Goal: Task Accomplishment & Management: Manage account settings

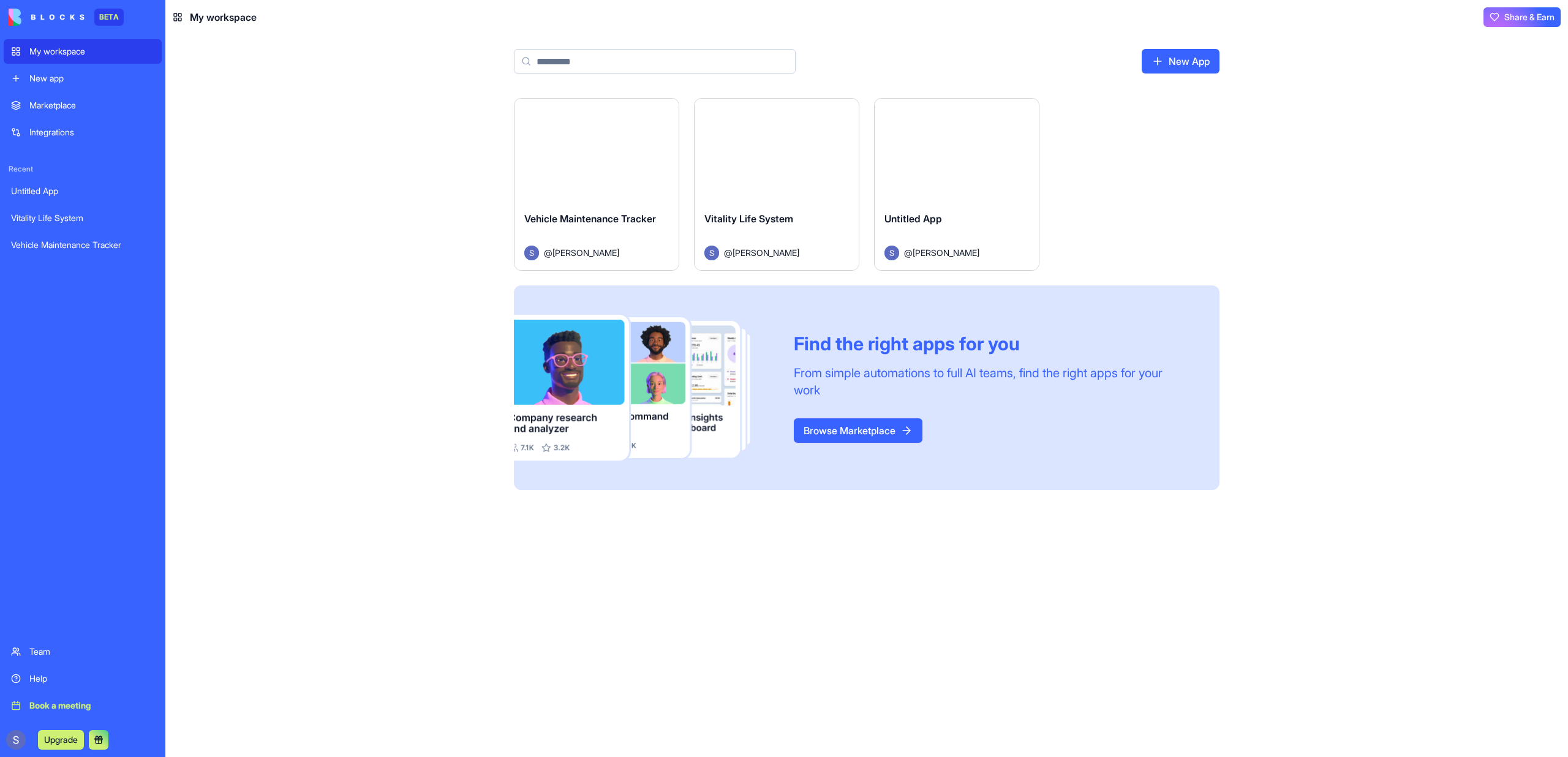
click at [961, 214] on div "Untitled App" at bounding box center [956, 228] width 145 height 34
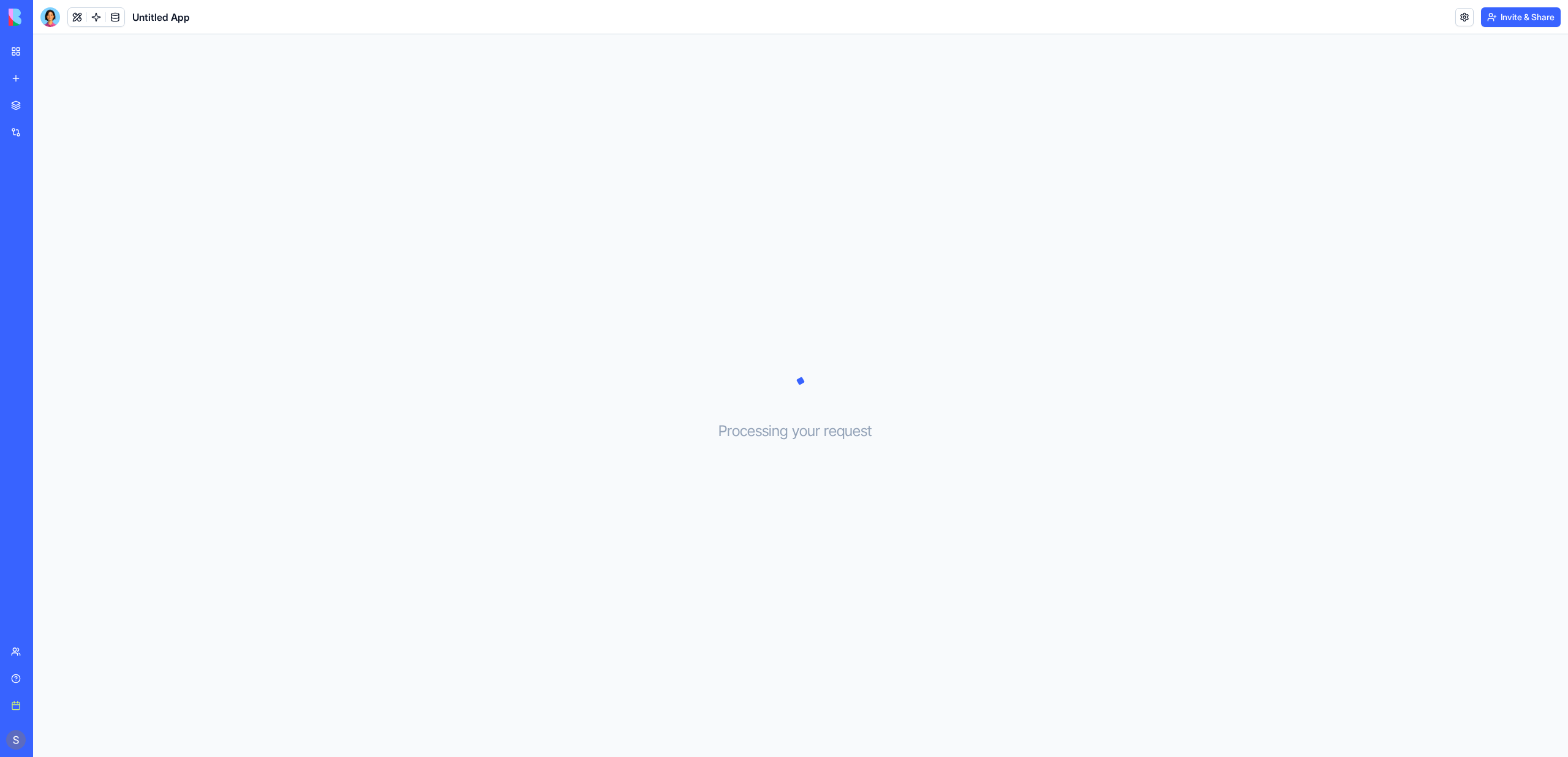
click at [16, 48] on link "My workspace" at bounding box center [28, 51] width 49 height 24
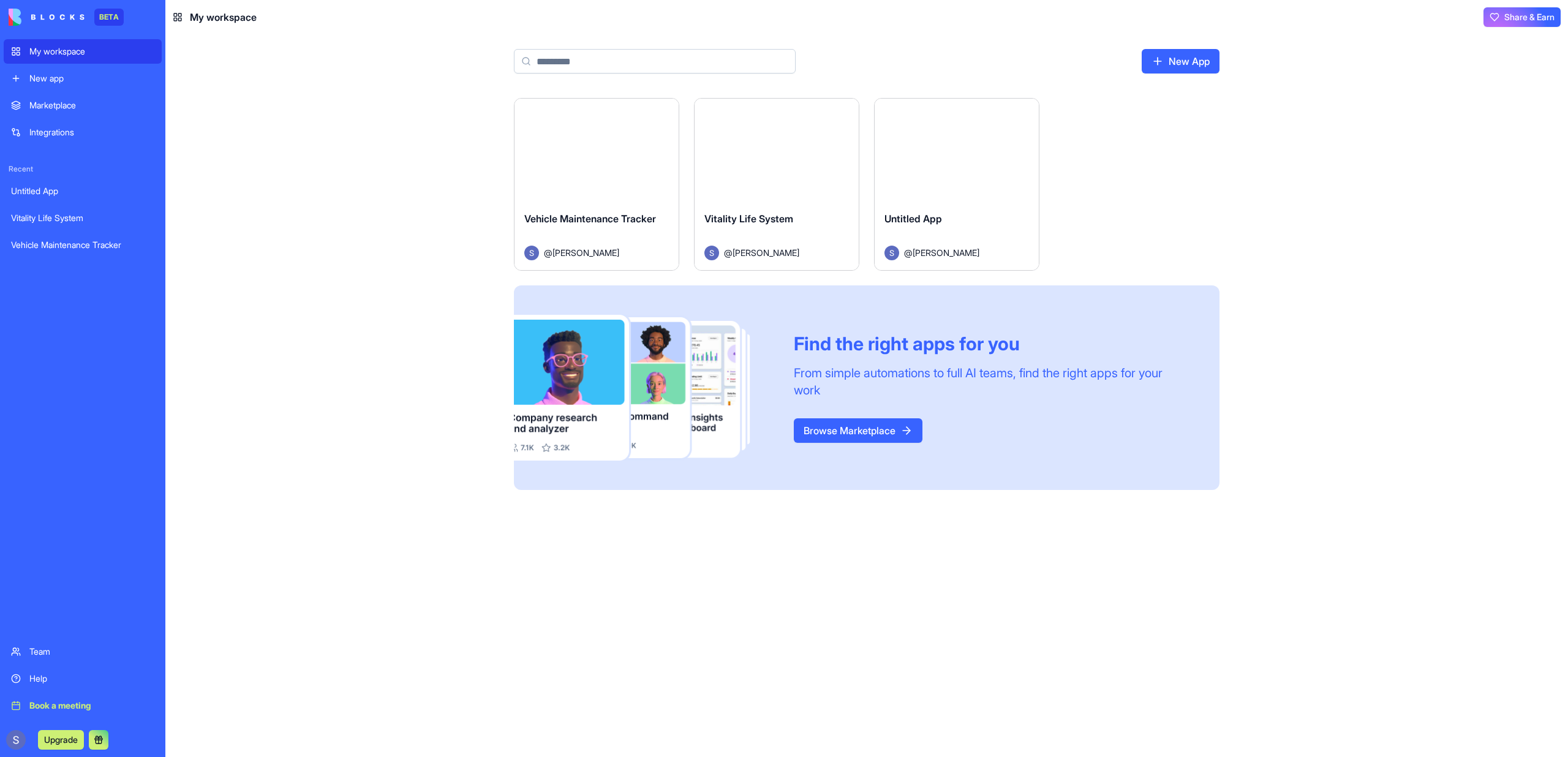
click at [752, 147] on button "Launch" at bounding box center [776, 149] width 92 height 24
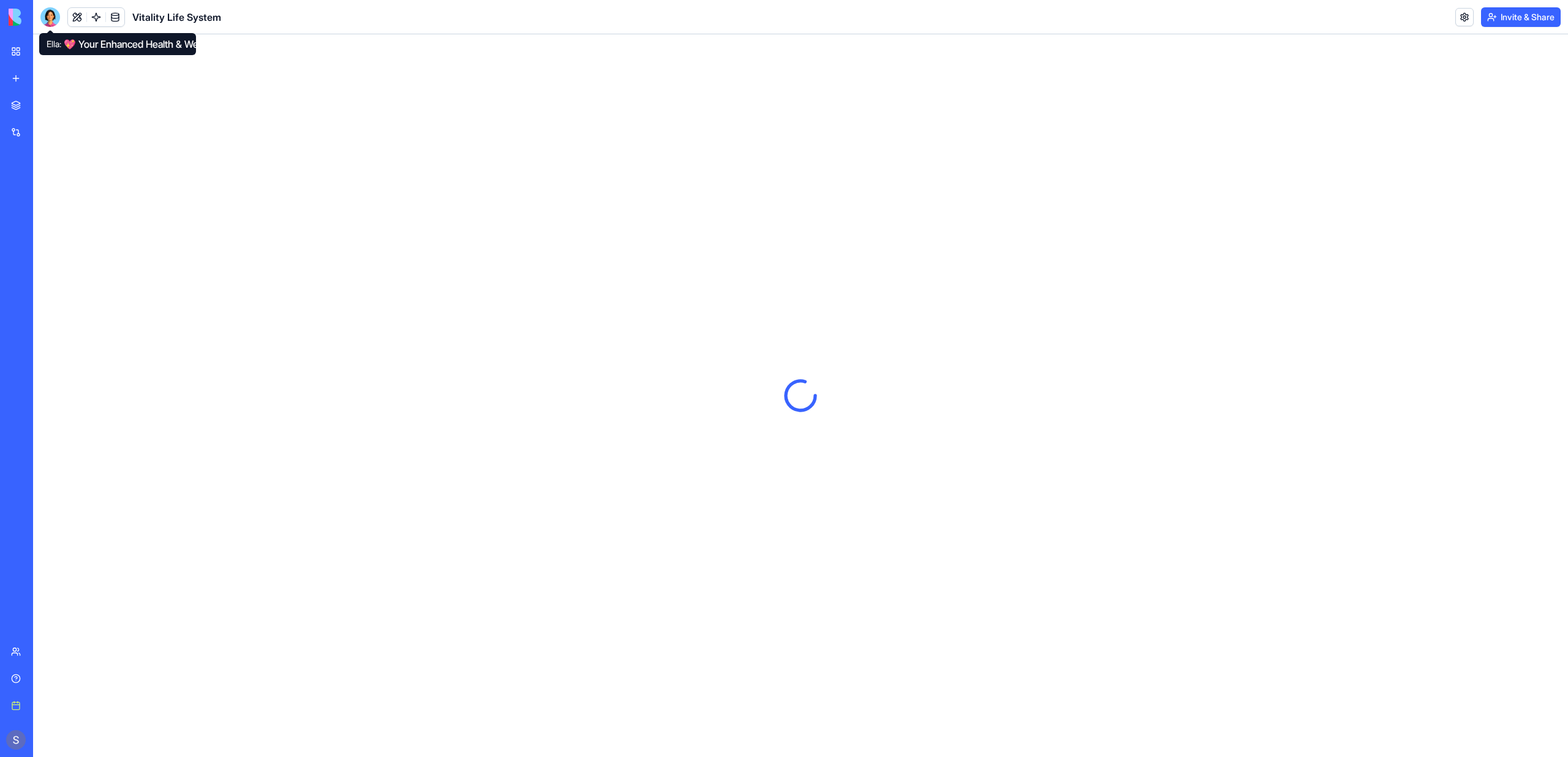
click at [57, 16] on div at bounding box center [50, 17] width 19 height 19
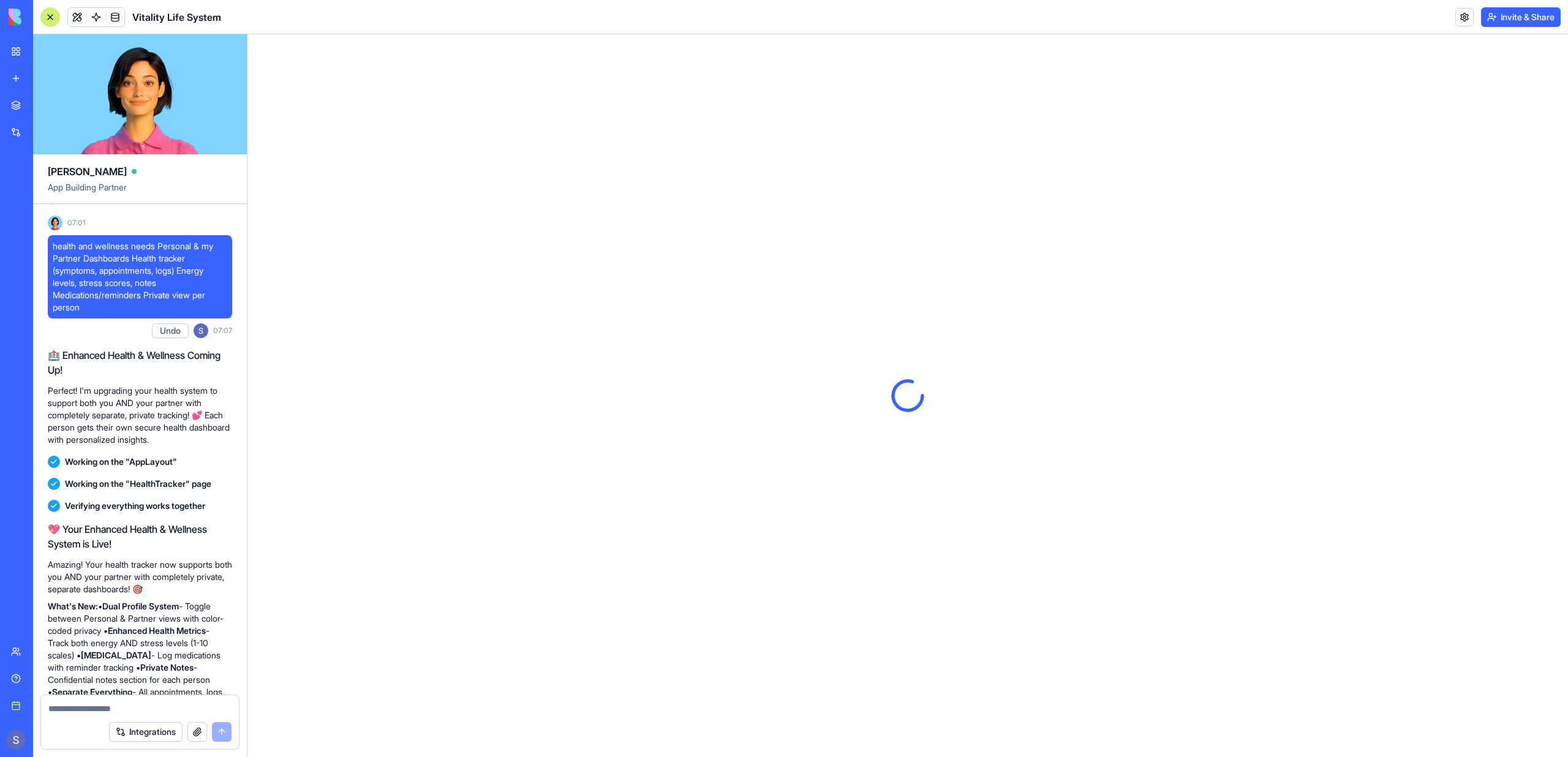
scroll to position [1212, 0]
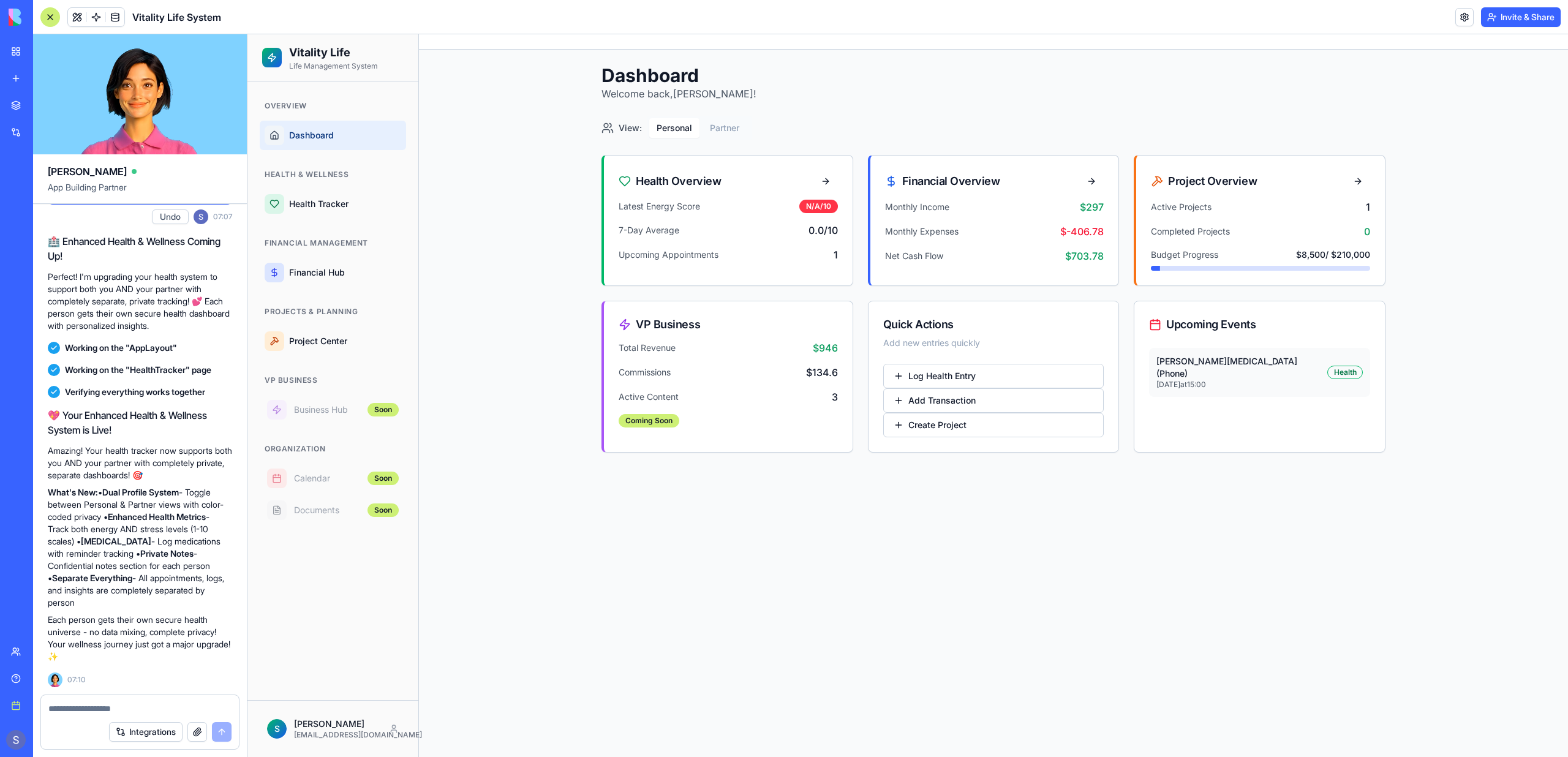
click at [19, 52] on link "My workspace" at bounding box center [28, 51] width 49 height 24
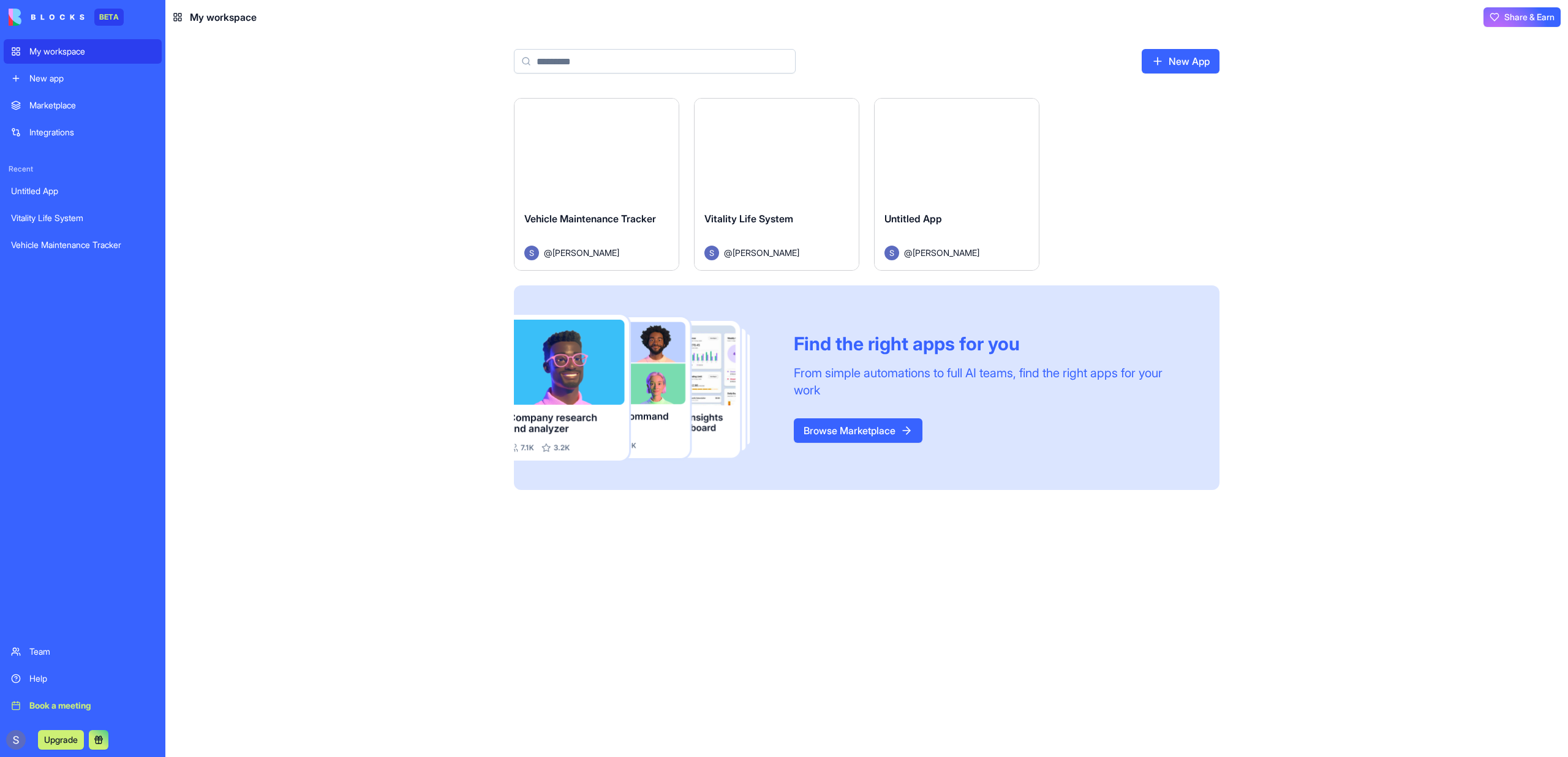
click at [560, 181] on div "Launch" at bounding box center [596, 150] width 164 height 103
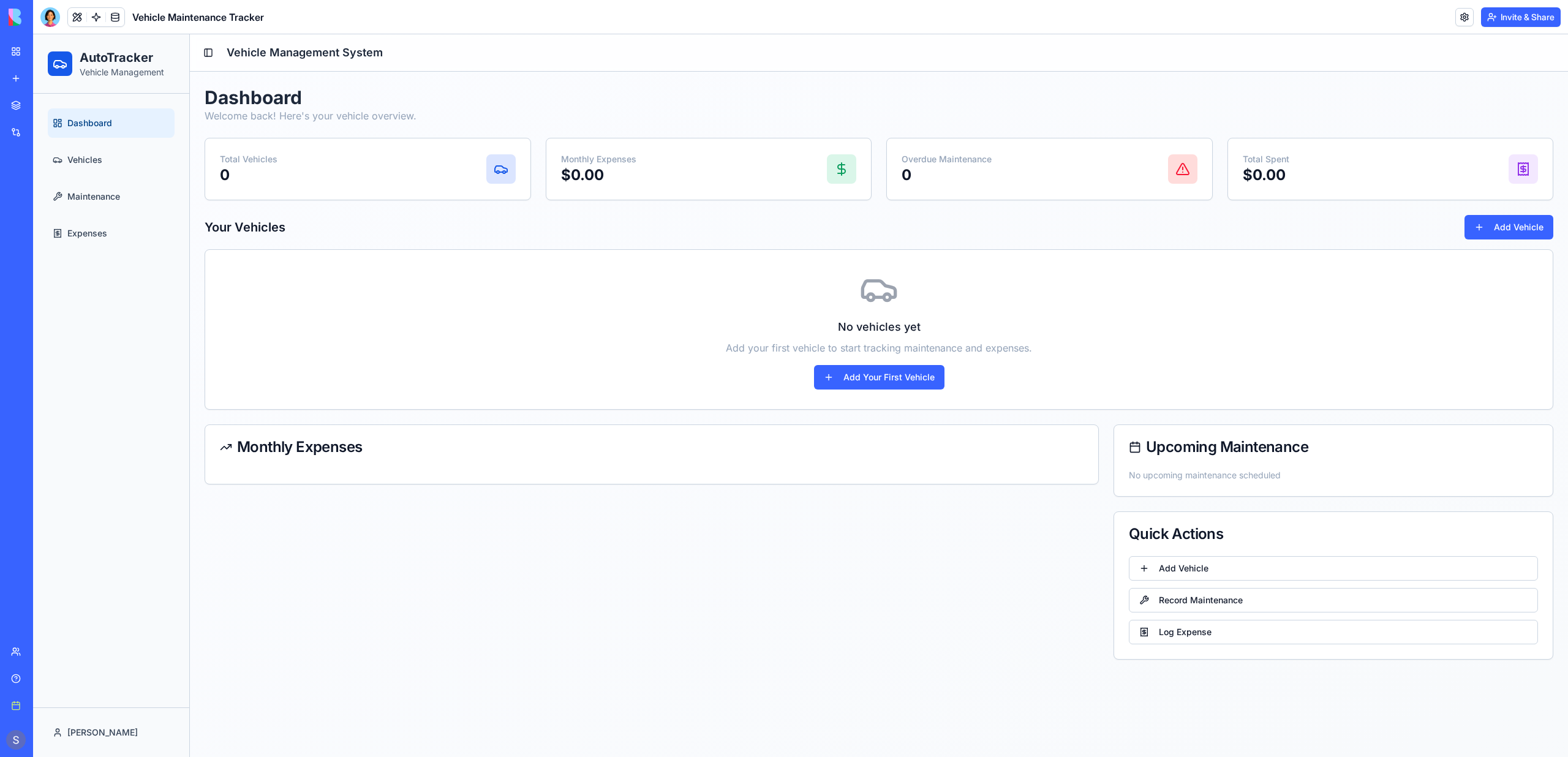
click at [50, 20] on div at bounding box center [50, 17] width 19 height 19
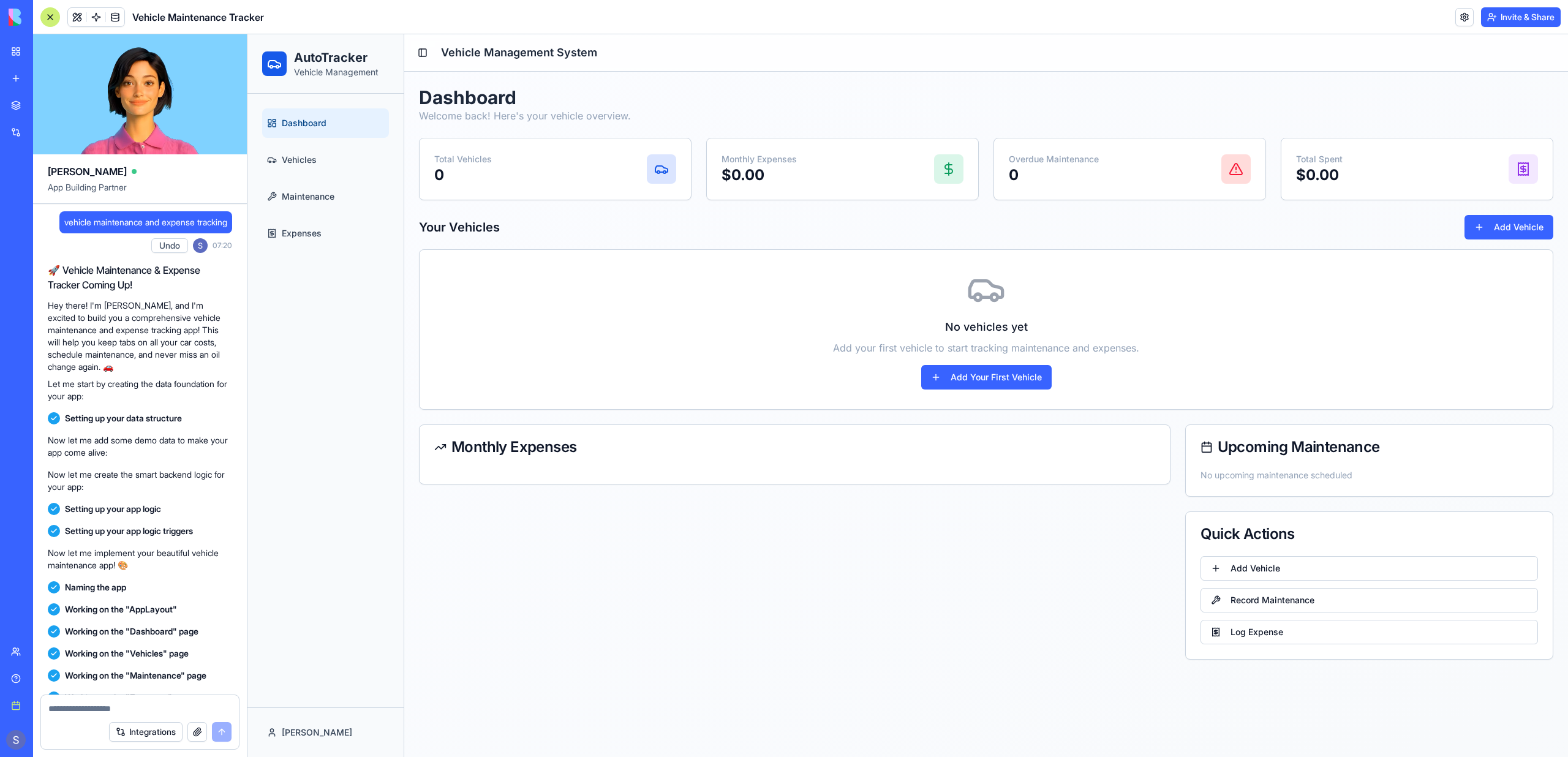
scroll to position [320, 0]
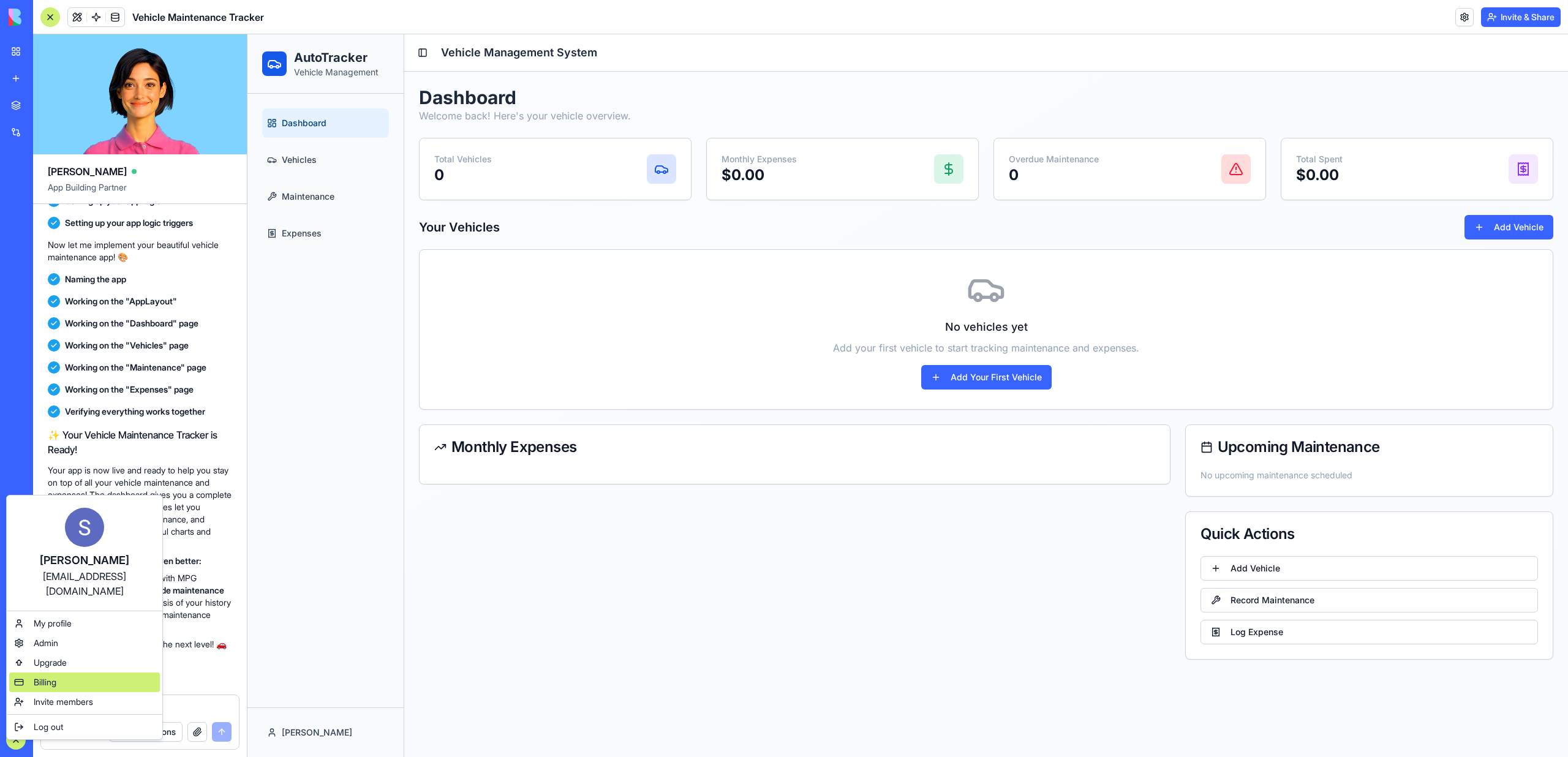
click at [62, 672] on div "Billing" at bounding box center [84, 682] width 151 height 19
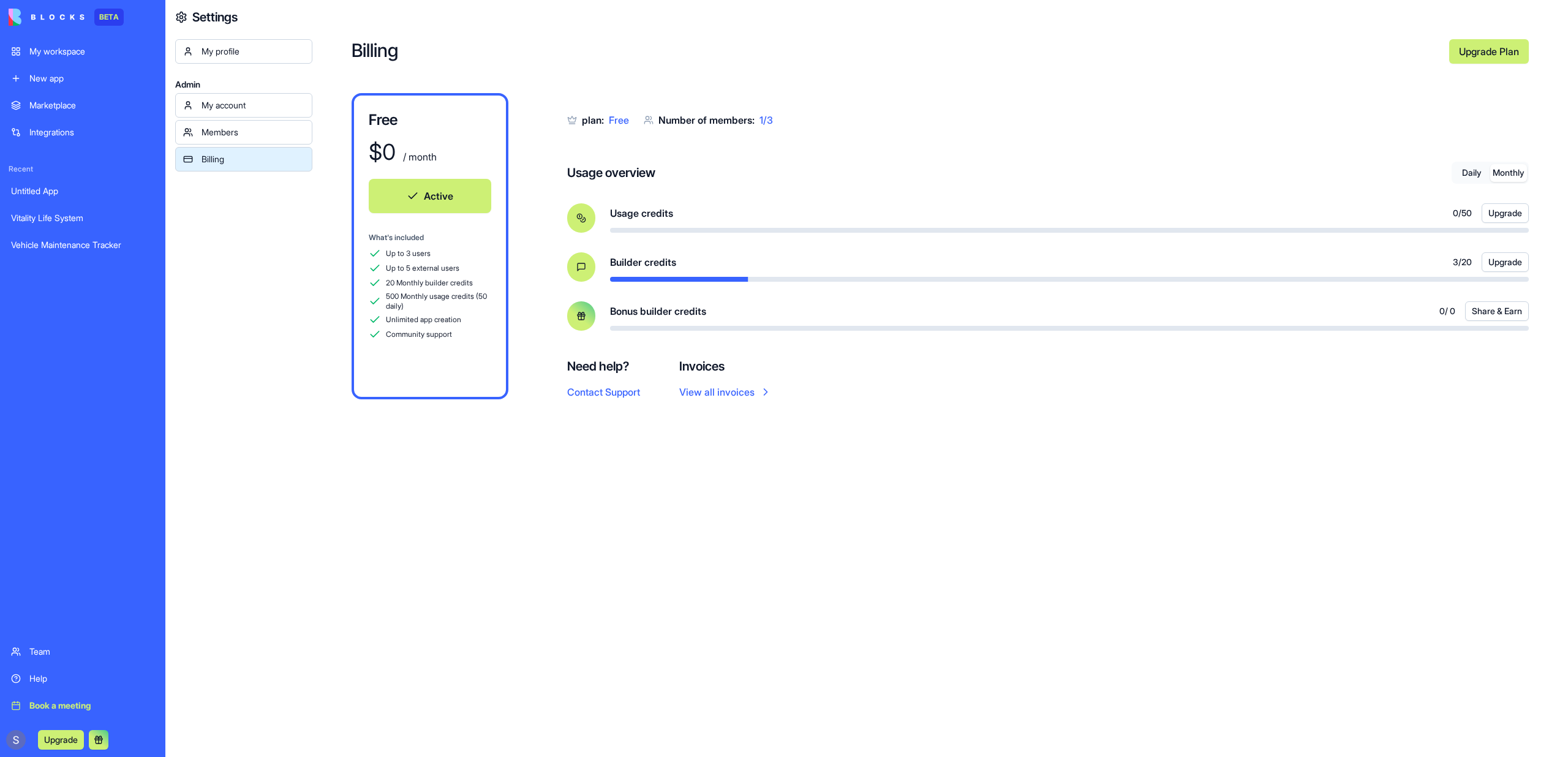
click at [1510, 179] on button "Monthly" at bounding box center [1508, 173] width 37 height 18
click at [1464, 177] on button "Daily" at bounding box center [1471, 173] width 37 height 18
click at [1516, 172] on button "Monthly" at bounding box center [1508, 173] width 37 height 18
click at [1480, 172] on button "Daily" at bounding box center [1471, 173] width 37 height 18
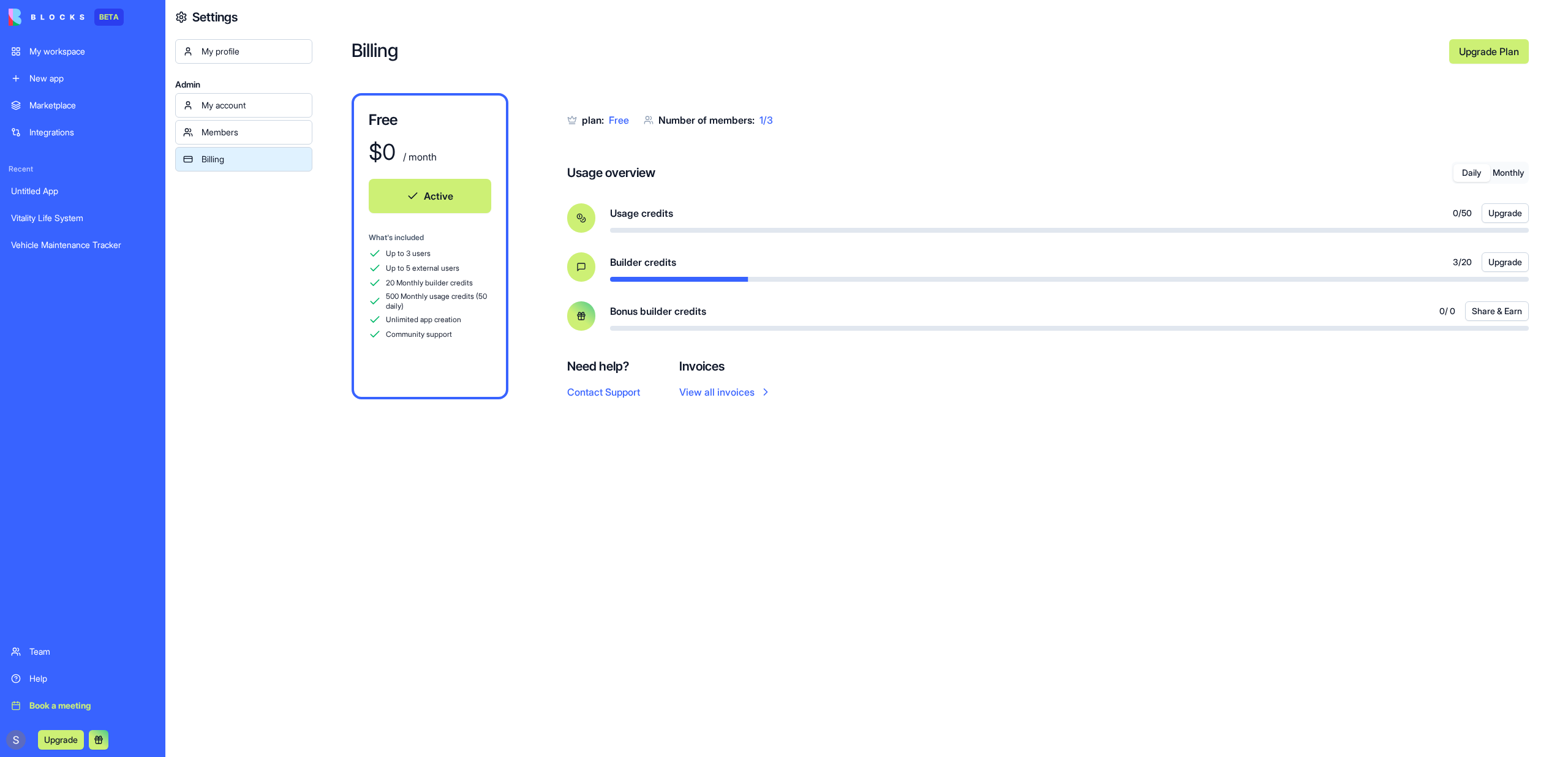
click at [1540, 171] on div "Billing Upgrade Plan Free $ 0 / month Active What's included Up to 3 users Up t…" at bounding box center [940, 378] width 1255 height 757
click at [1520, 171] on button "Monthly" at bounding box center [1508, 173] width 37 height 18
click at [1467, 171] on button "Daily" at bounding box center [1471, 173] width 37 height 18
click at [1502, 171] on button "Monthly" at bounding box center [1508, 173] width 37 height 18
click at [1476, 171] on button "Daily" at bounding box center [1471, 173] width 37 height 18
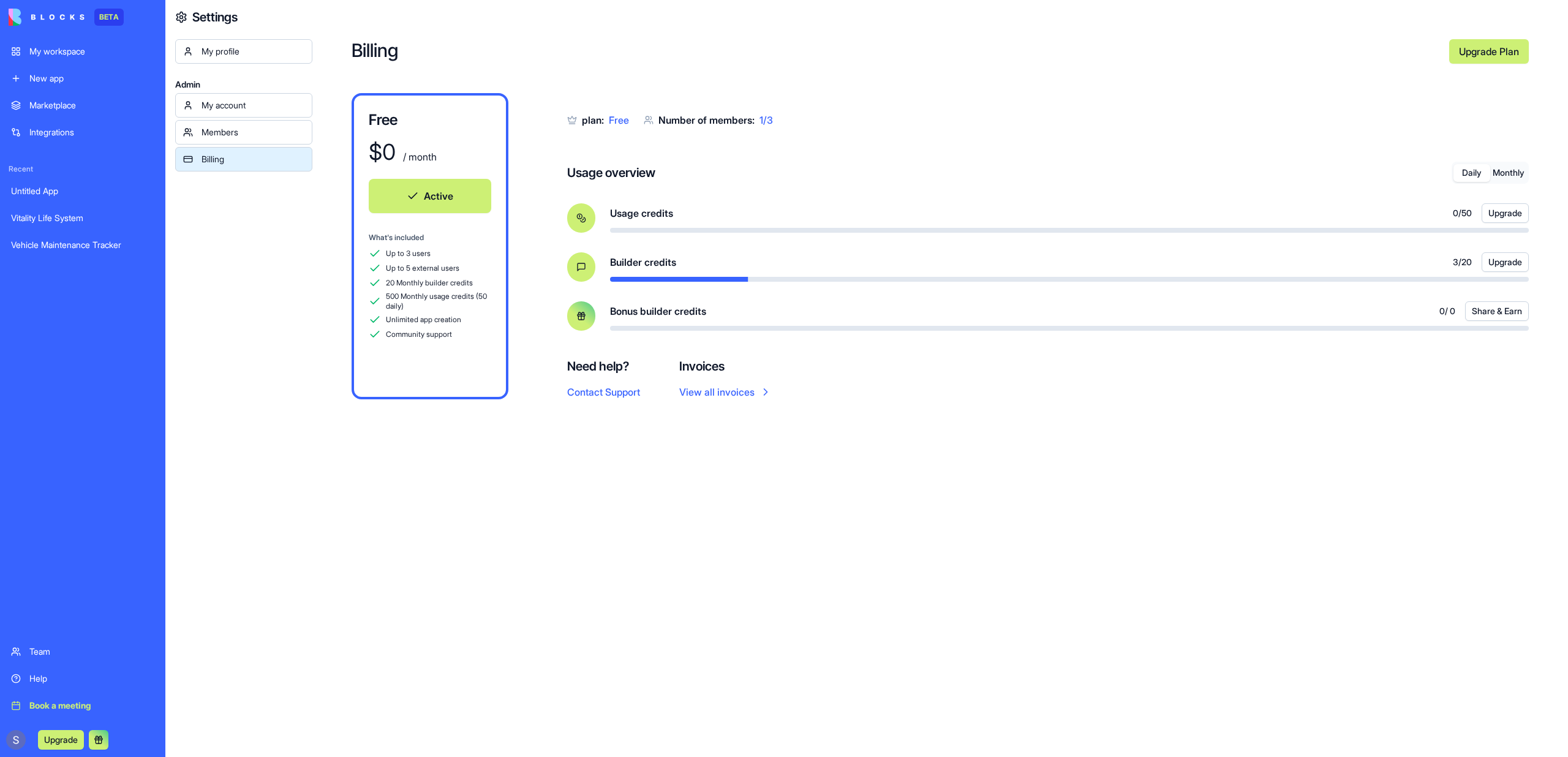
click at [1507, 171] on button "Monthly" at bounding box center [1508, 173] width 37 height 18
click at [1470, 171] on button "Daily" at bounding box center [1471, 173] width 37 height 18
click at [1505, 172] on button "Monthly" at bounding box center [1508, 173] width 37 height 18
click at [1470, 173] on button "Daily" at bounding box center [1471, 173] width 37 height 18
click at [1512, 173] on button "Monthly" at bounding box center [1508, 173] width 37 height 18
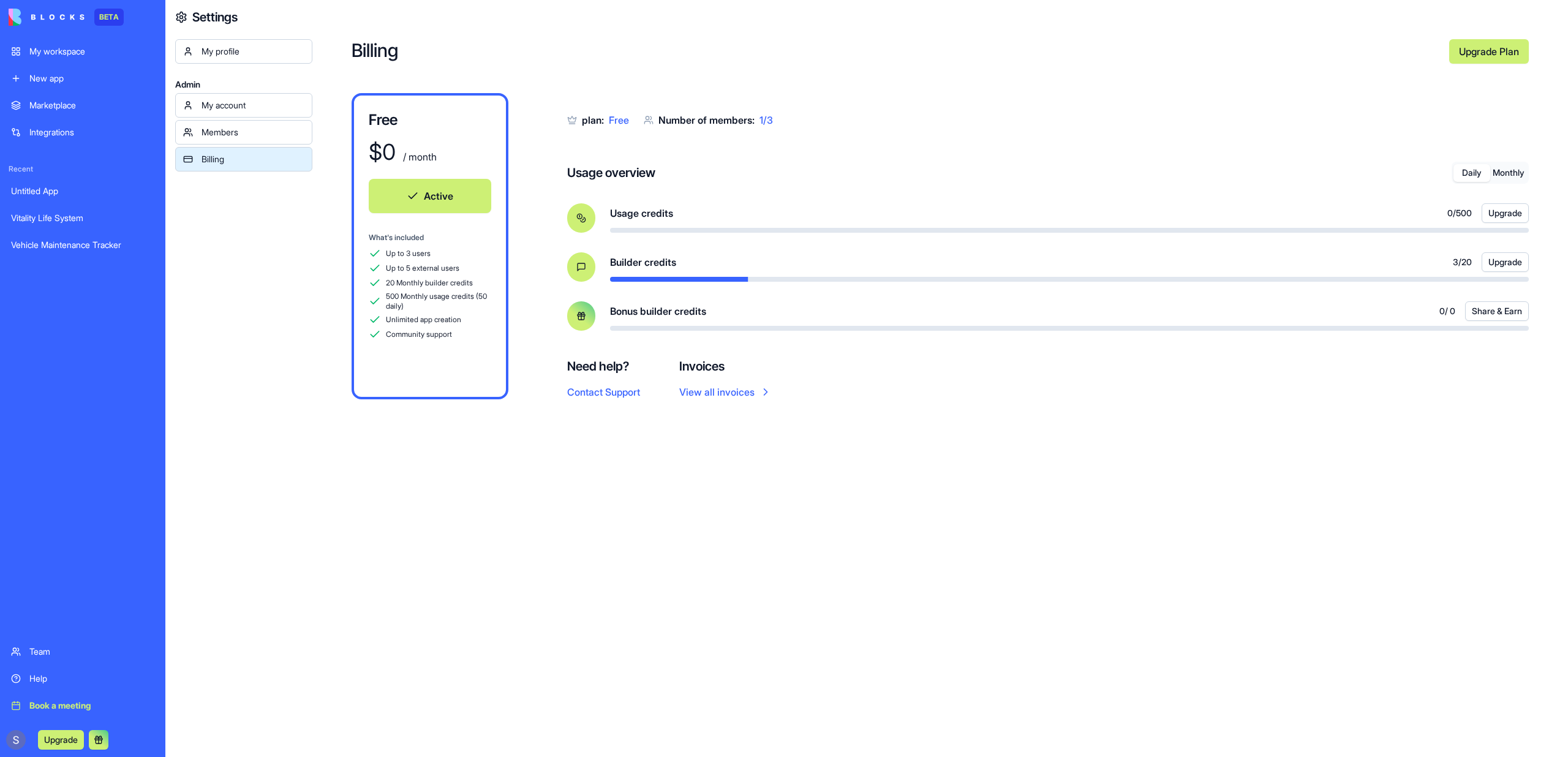
click at [1471, 174] on button "Daily" at bounding box center [1471, 173] width 37 height 18
click at [1500, 174] on button "Monthly" at bounding box center [1508, 173] width 37 height 18
click at [1466, 177] on button "Daily" at bounding box center [1471, 173] width 37 height 18
click at [1372, 415] on div "Billing Upgrade Plan Free $ 0 / month Active What's included Up to 3 users Up t…" at bounding box center [940, 378] width 1255 height 757
click at [116, 67] on link "New app" at bounding box center [82, 78] width 158 height 24
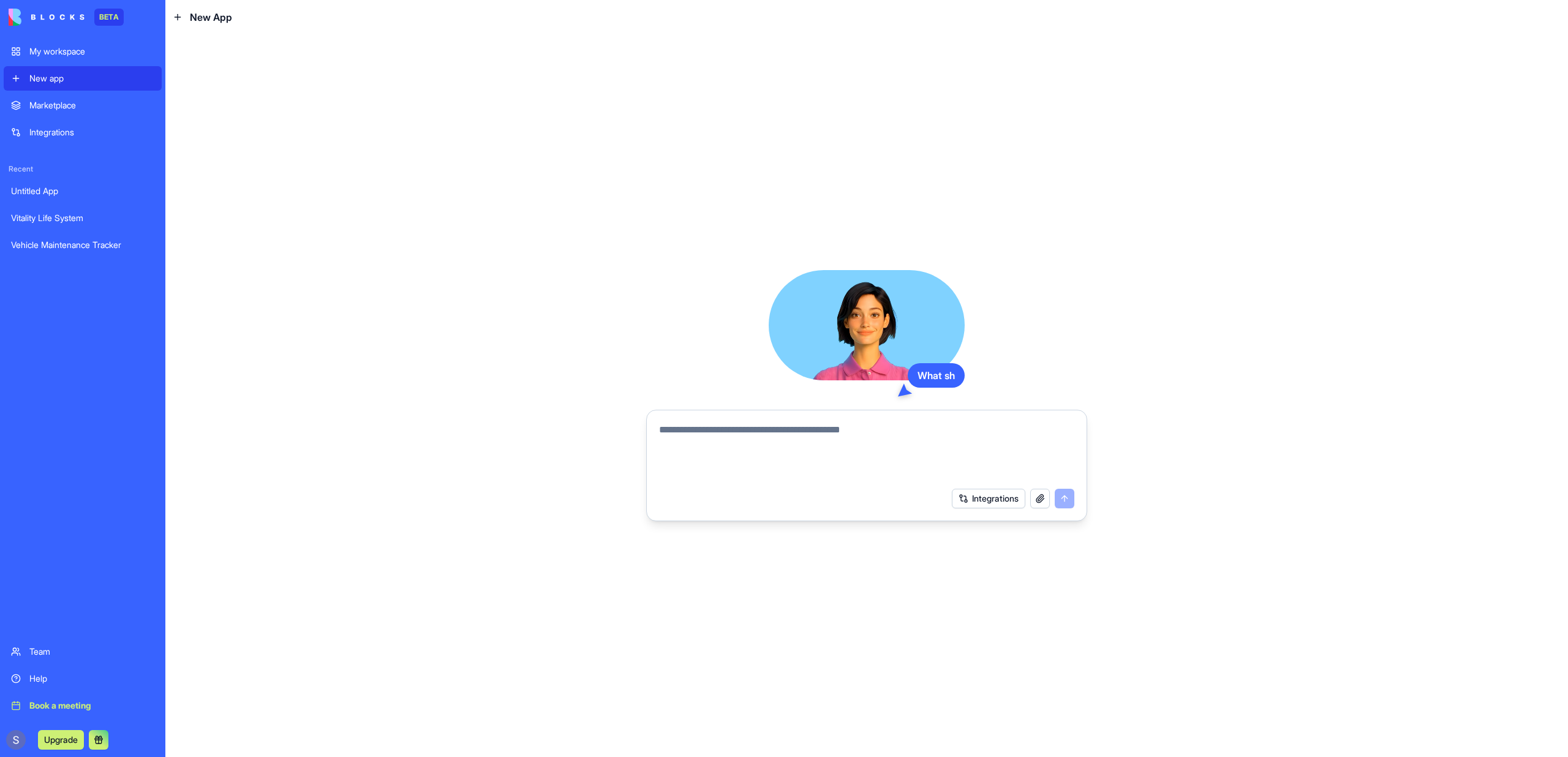
click at [99, 53] on div "My workspace" at bounding box center [92, 51] width 125 height 13
